Goal: Check status: Check status

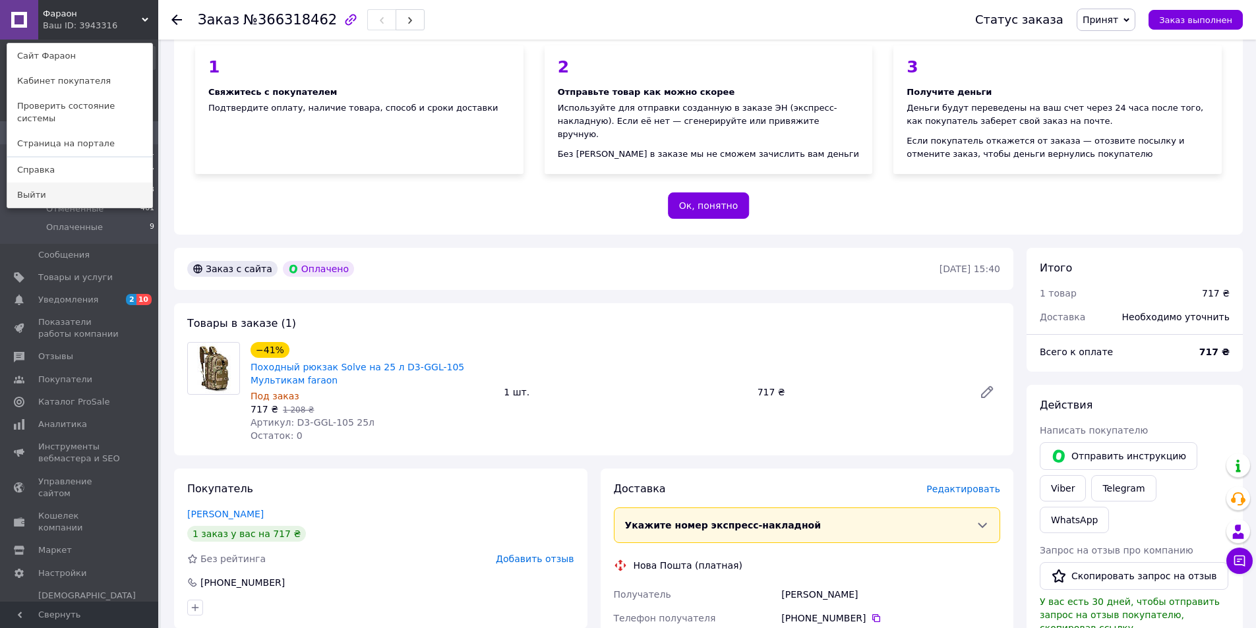
scroll to position [132, 0]
click at [354, 227] on div "Пром-оплата с выплатой на карту работает как P2P-перевод (с карты на карту) с о…" at bounding box center [708, 91] width 1069 height 288
click at [149, 18] on div "Фараон Ваш ID: 3943316 Сайт [PERSON_NAME] покупателя Проверить состояние систем…" at bounding box center [79, 20] width 158 height 40
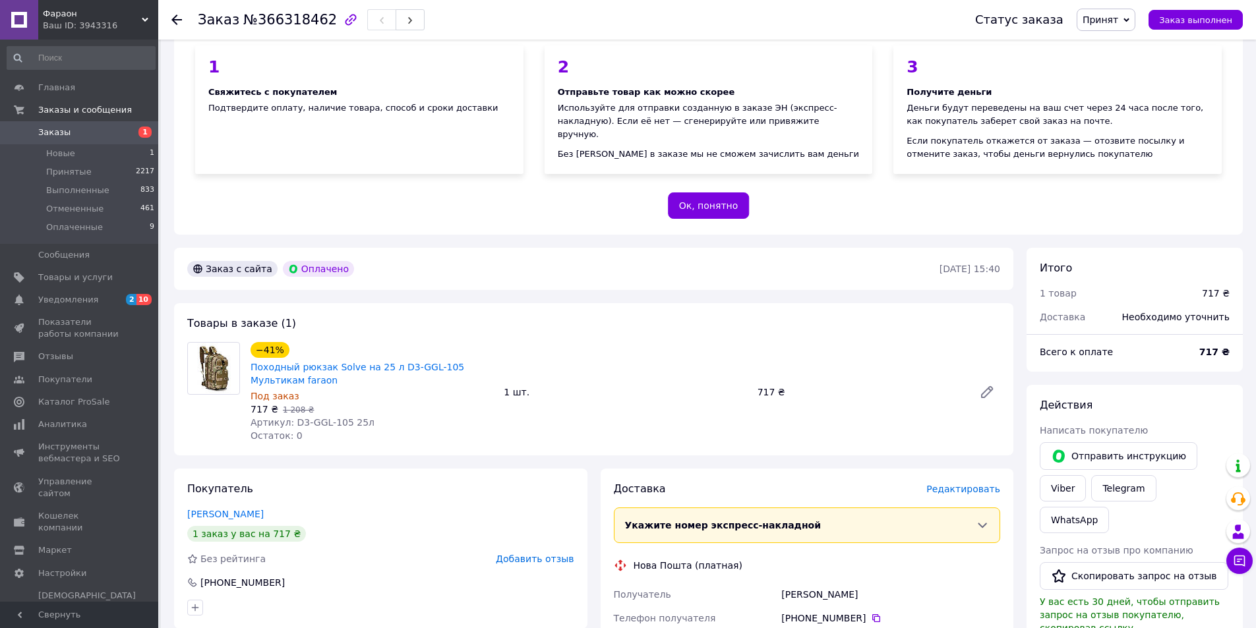
click at [48, 132] on span "Заказы" at bounding box center [54, 133] width 32 height 12
